Goal: Information Seeking & Learning: Learn about a topic

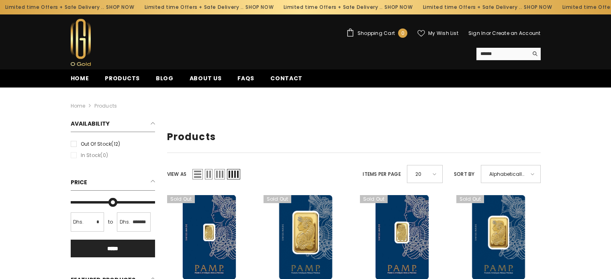
scroll to position [10, 0]
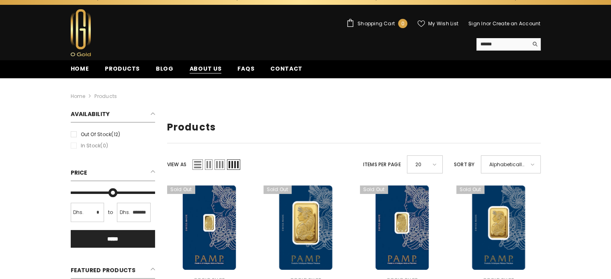
click at [195, 69] on span "About us" at bounding box center [205, 69] width 32 height 8
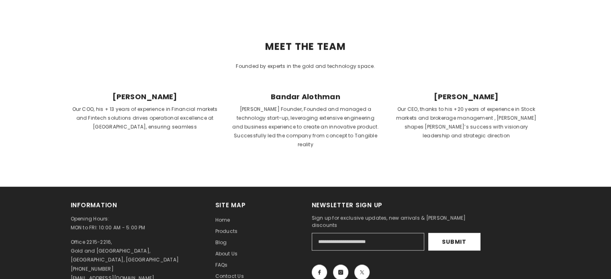
scroll to position [300, 0]
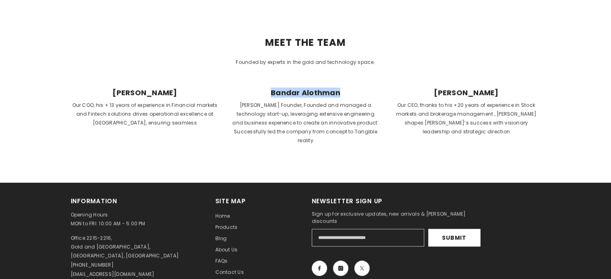
drag, startPoint x: 268, startPoint y: 88, endPoint x: 339, endPoint y: 96, distance: 71.0
click at [339, 96] on span "Bandar Alothman" at bounding box center [306, 92] width 148 height 9
drag, startPoint x: 376, startPoint y: 159, endPoint x: 331, endPoint y: 110, distance: 66.2
click at [331, 110] on p "OGold Founder, Founded and managed a technology start-up, leveraging extensive …" at bounding box center [306, 123] width 148 height 44
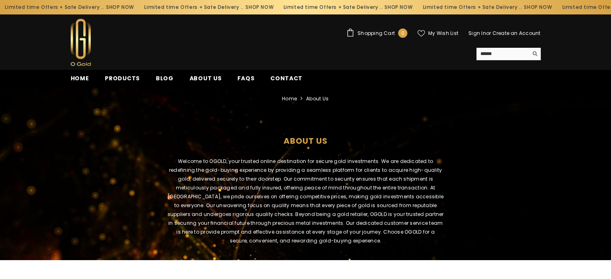
scroll to position [0, 0]
click at [133, 75] on span "Products" at bounding box center [122, 78] width 35 height 8
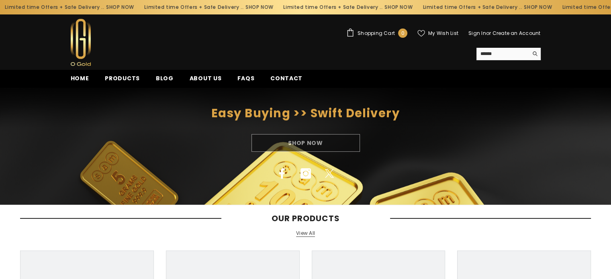
click at [497, 49] on html "Skip to content Limited time Offers + Safe Delivery .. SHOP NOW Limited time Of…" at bounding box center [305, 139] width 611 height 279
click at [82, 39] on img at bounding box center [81, 42] width 20 height 47
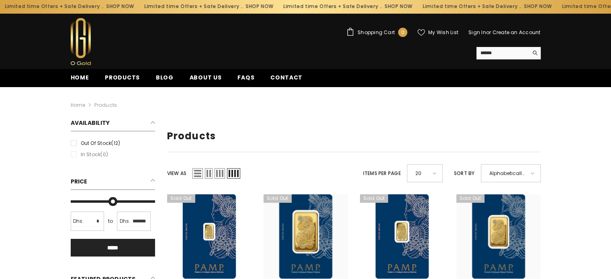
scroll to position [1, 0]
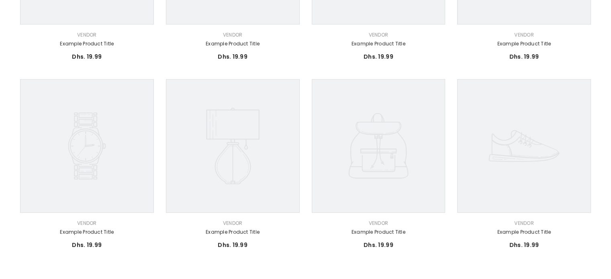
scroll to position [363, 0]
